Goal: Task Accomplishment & Management: Use online tool/utility

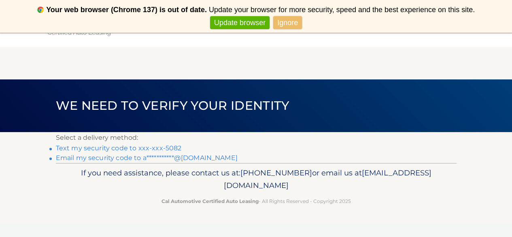
click at [290, 22] on link "Ignore" at bounding box center [287, 22] width 29 height 13
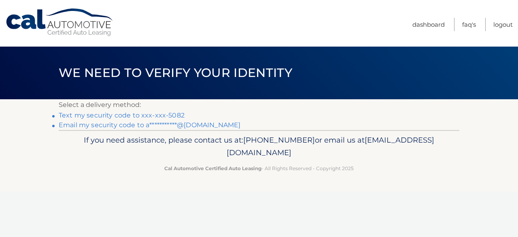
click at [176, 115] on link "Text my security code to xxx-xxx-5082" at bounding box center [122, 115] width 126 height 8
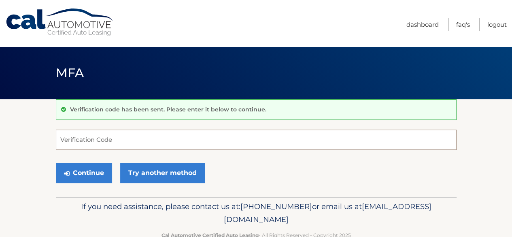
click at [157, 138] on input "Verification Code" at bounding box center [256, 139] width 401 height 20
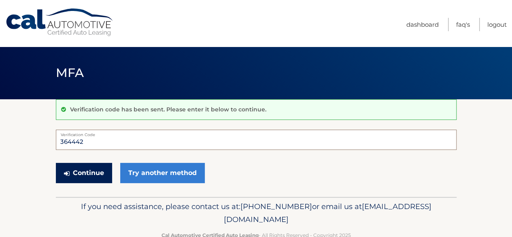
type input "364442"
click at [99, 178] on button "Continue" at bounding box center [84, 173] width 56 height 20
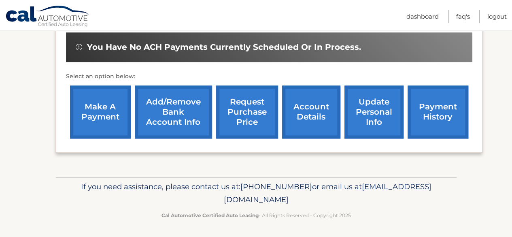
scroll to position [202, 0]
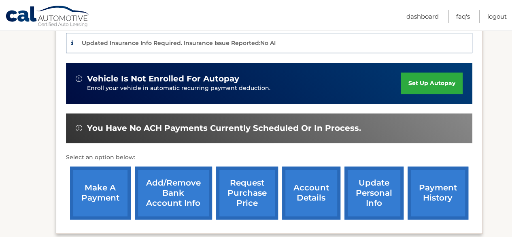
click at [113, 189] on link "make a payment" at bounding box center [100, 192] width 61 height 53
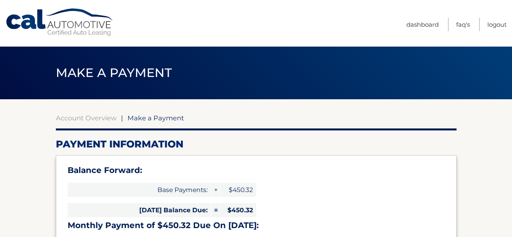
select select "OTUxYjJlNzYtNjAxZi00OWQ3LTgyNzMtMDdhZmMyZTFiOTQ0"
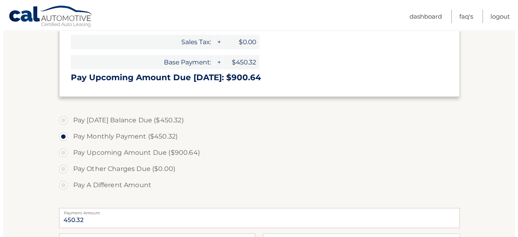
scroll to position [324, 0]
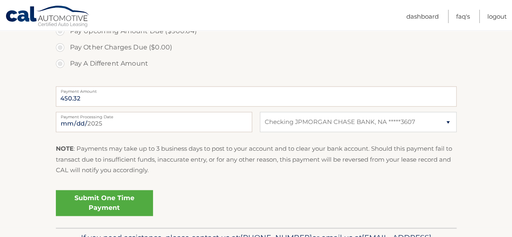
click at [93, 206] on link "Submit One Time Payment" at bounding box center [104, 203] width 97 height 26
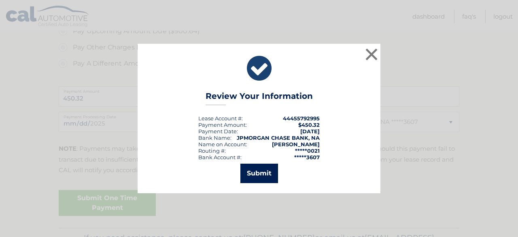
click at [253, 175] on button "Submit" at bounding box center [259, 172] width 38 height 19
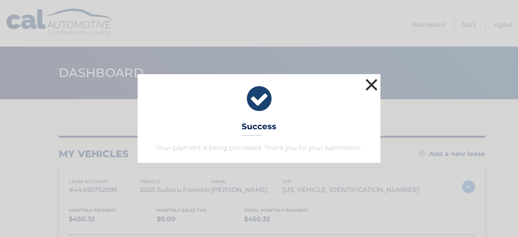
click at [371, 81] on button "×" at bounding box center [371, 84] width 16 height 16
